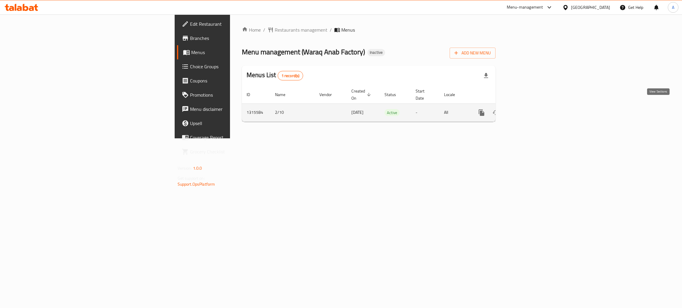
click at [528, 109] on icon "enhanced table" at bounding box center [524, 112] width 7 height 7
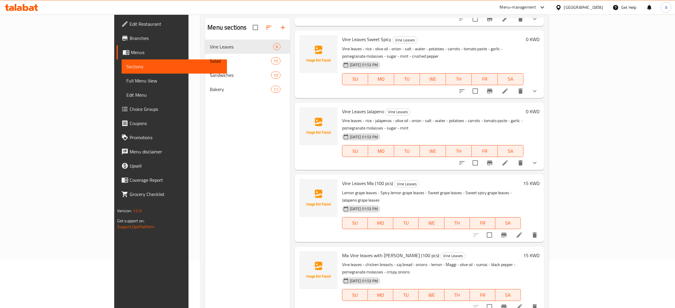
scroll to position [83, 0]
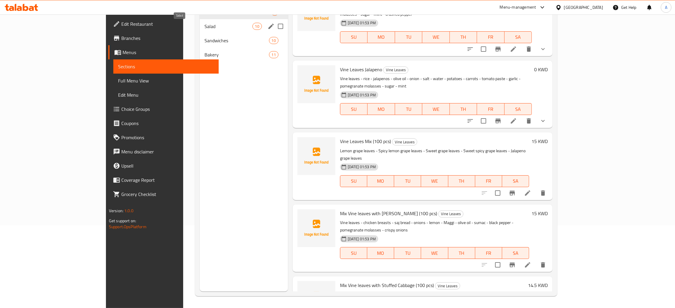
click at [214, 29] on span "Salad" at bounding box center [229, 26] width 48 height 7
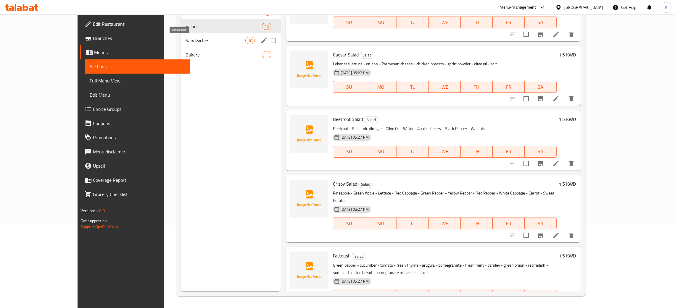
click at [205, 43] on span "Sandwiches" at bounding box center [216, 40] width 60 height 7
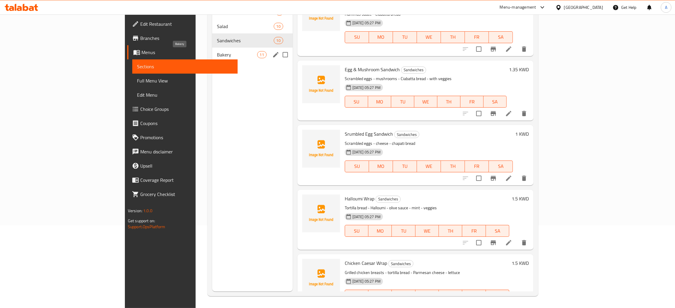
click at [217, 57] on span "Bakery" at bounding box center [237, 54] width 40 height 7
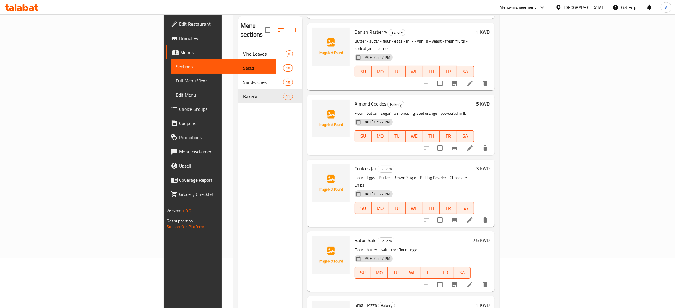
scroll to position [83, 0]
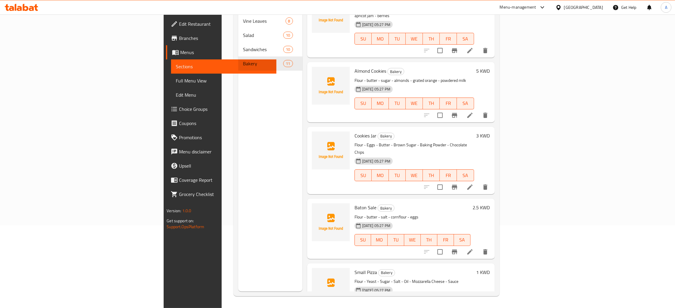
click at [29, 9] on icon at bounding box center [21, 7] width 33 height 7
